Goal: Find specific page/section: Find specific page/section

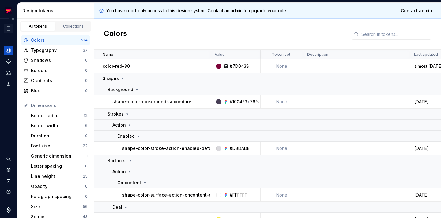
click at [9, 30] on icon "Documentation" at bounding box center [8, 29] width 3 height 4
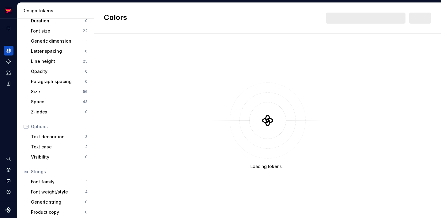
scroll to position [118, 0]
